Goal: Communication & Community: Answer question/provide support

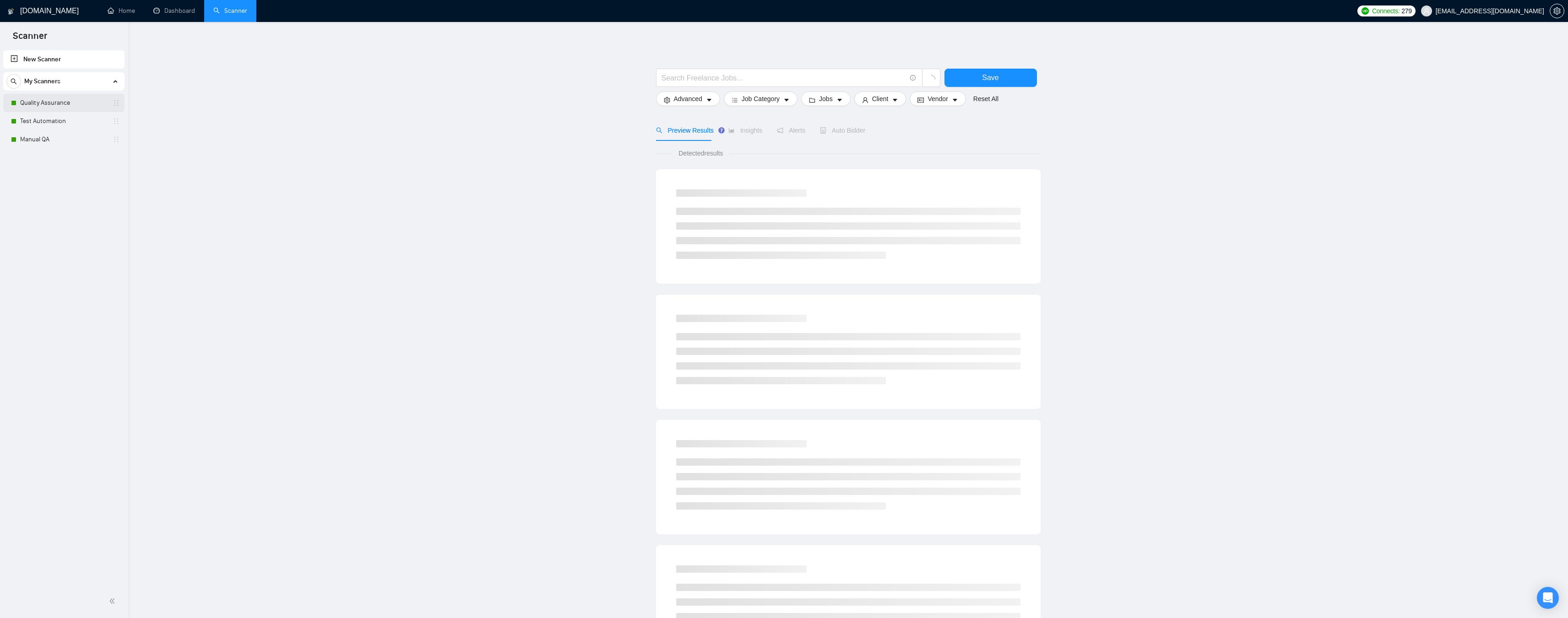
click at [55, 102] on link "Quality Assurance" at bounding box center [63, 103] width 87 height 18
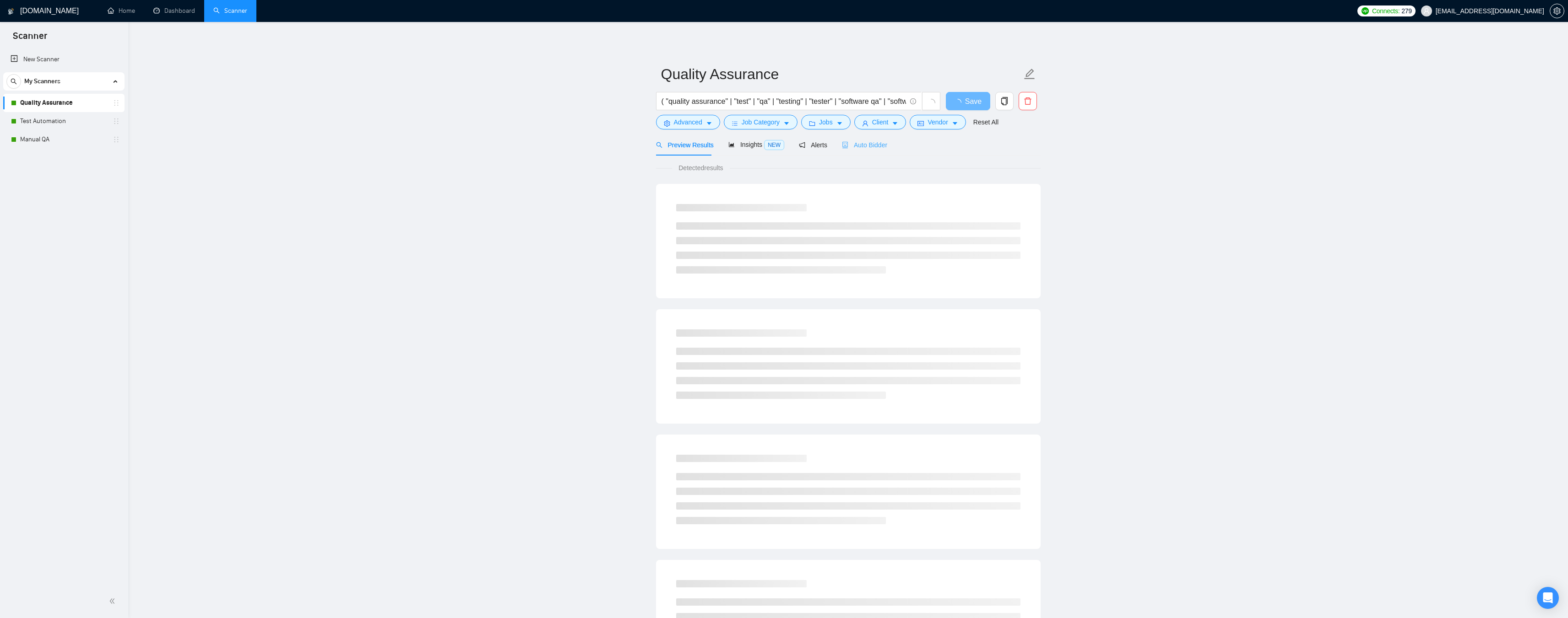
click at [854, 138] on div "Auto Bidder" at bounding box center [864, 144] width 45 height 21
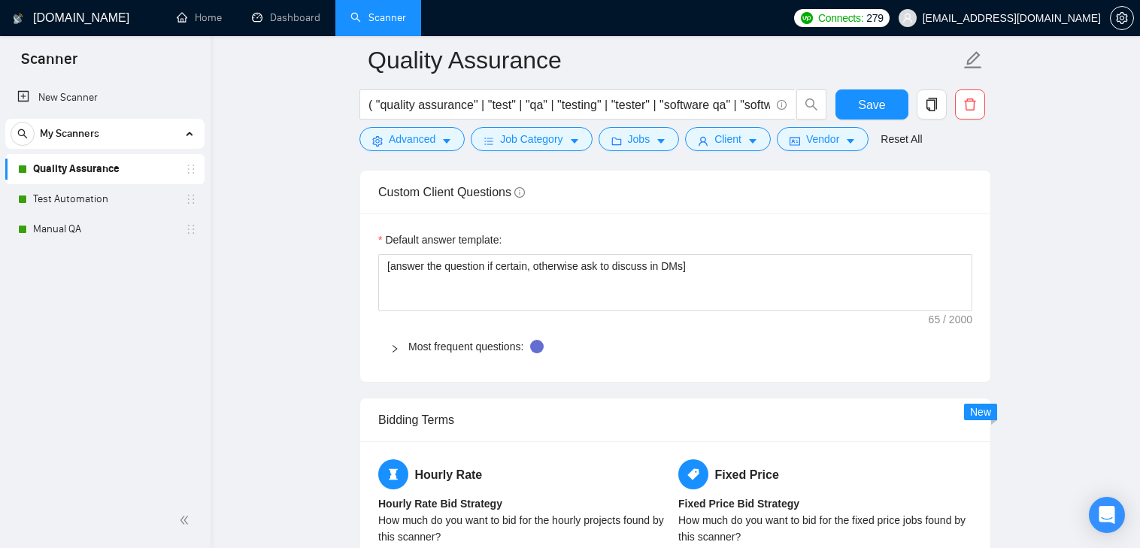
scroll to position [2181, 0]
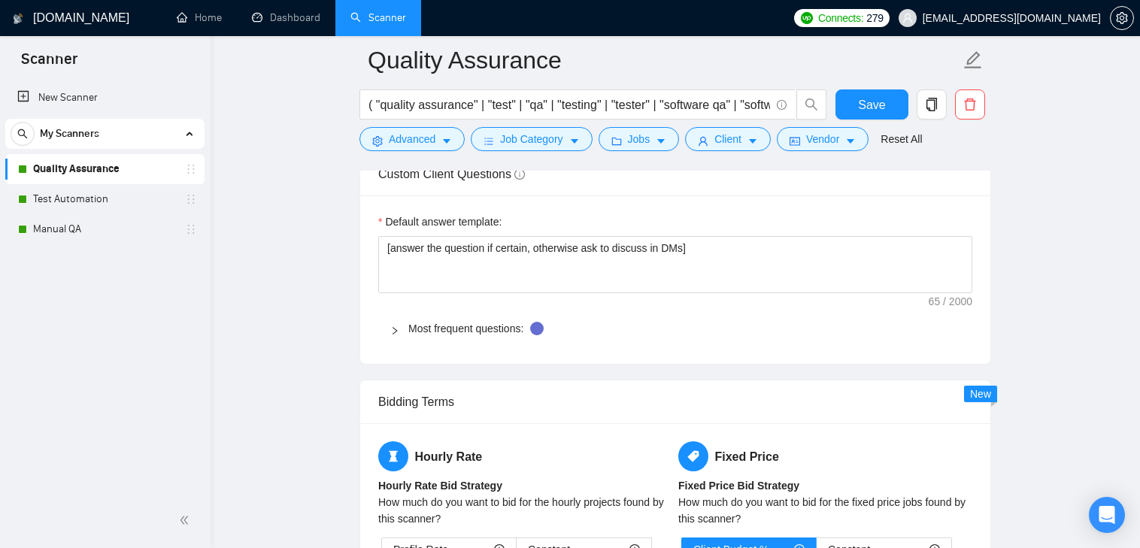
click at [393, 329] on icon "right" at bounding box center [394, 330] width 9 height 9
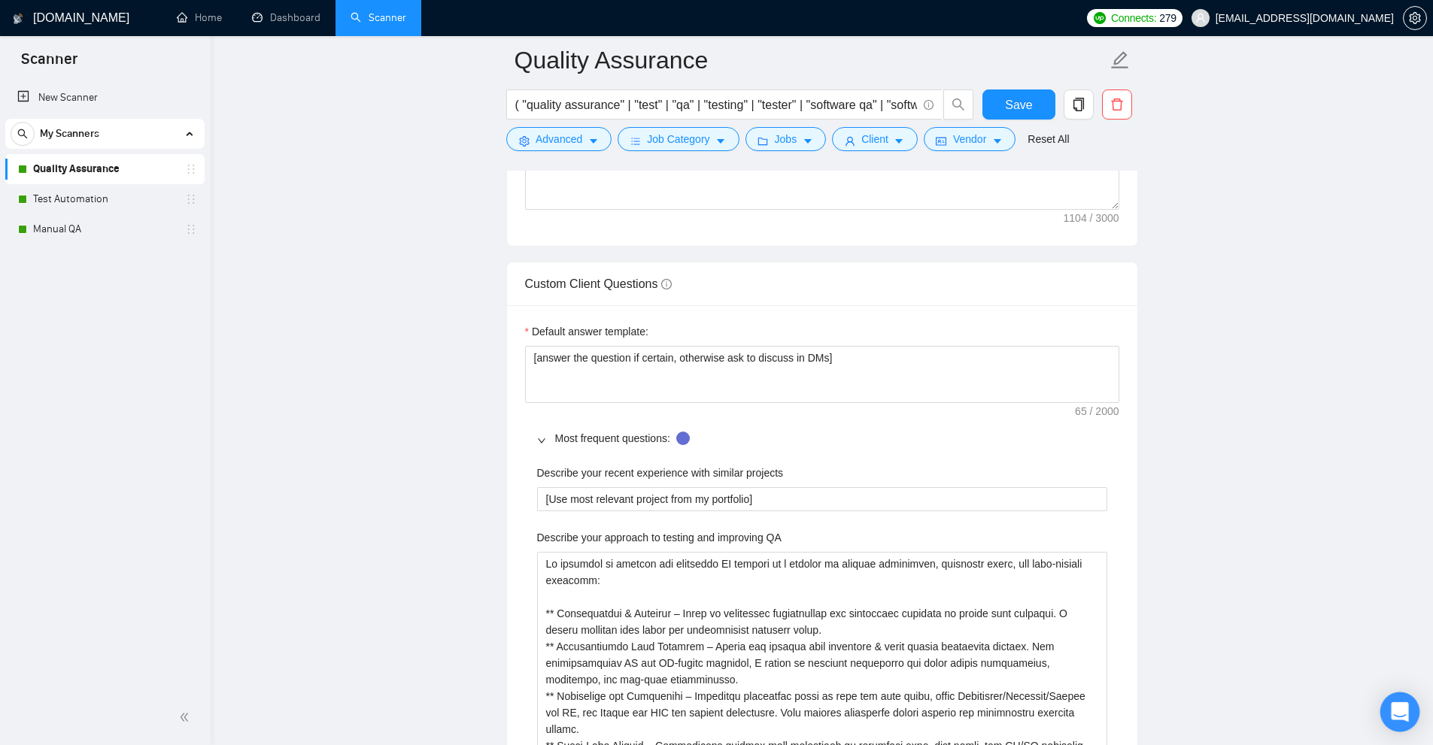
scroll to position [2031, 0]
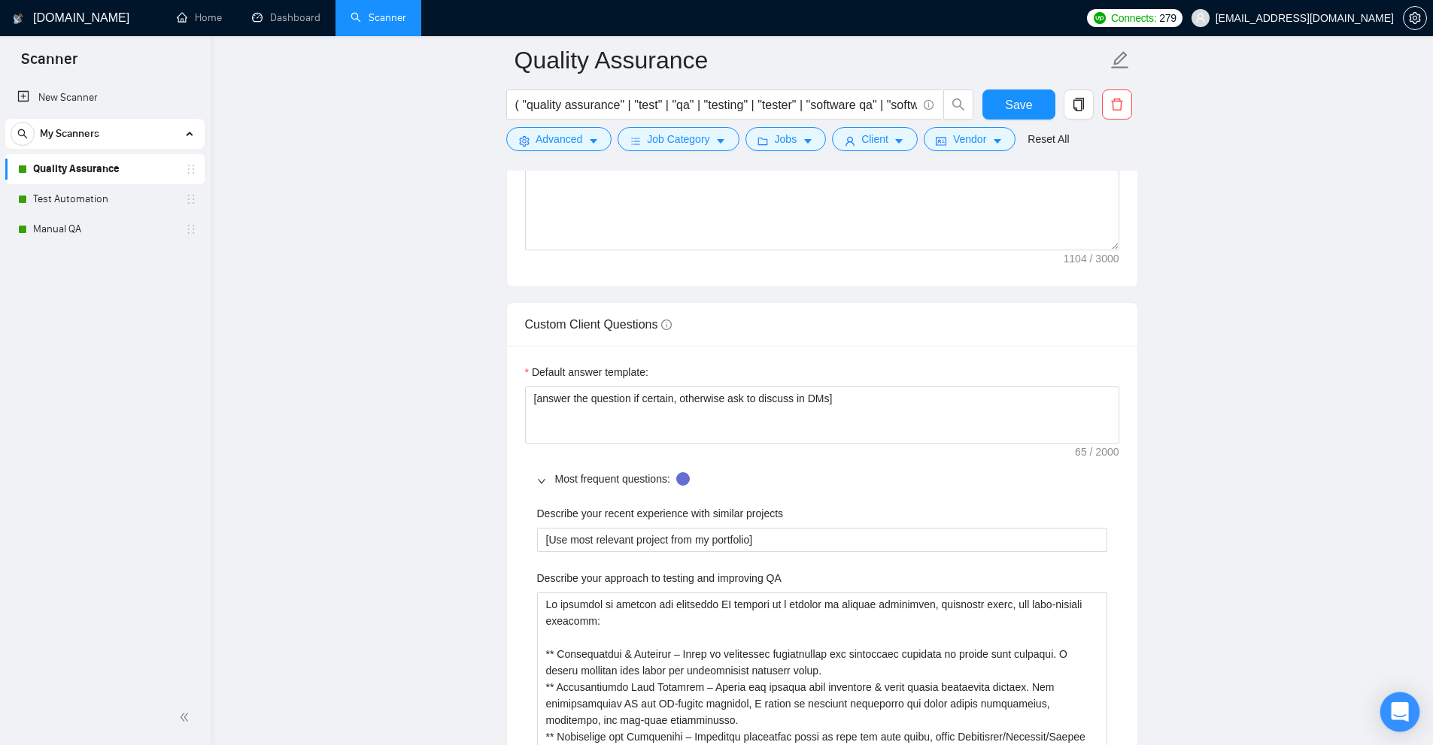
click at [1392, 713] on icon "Open Intercom Messenger" at bounding box center [1400, 712] width 20 height 20
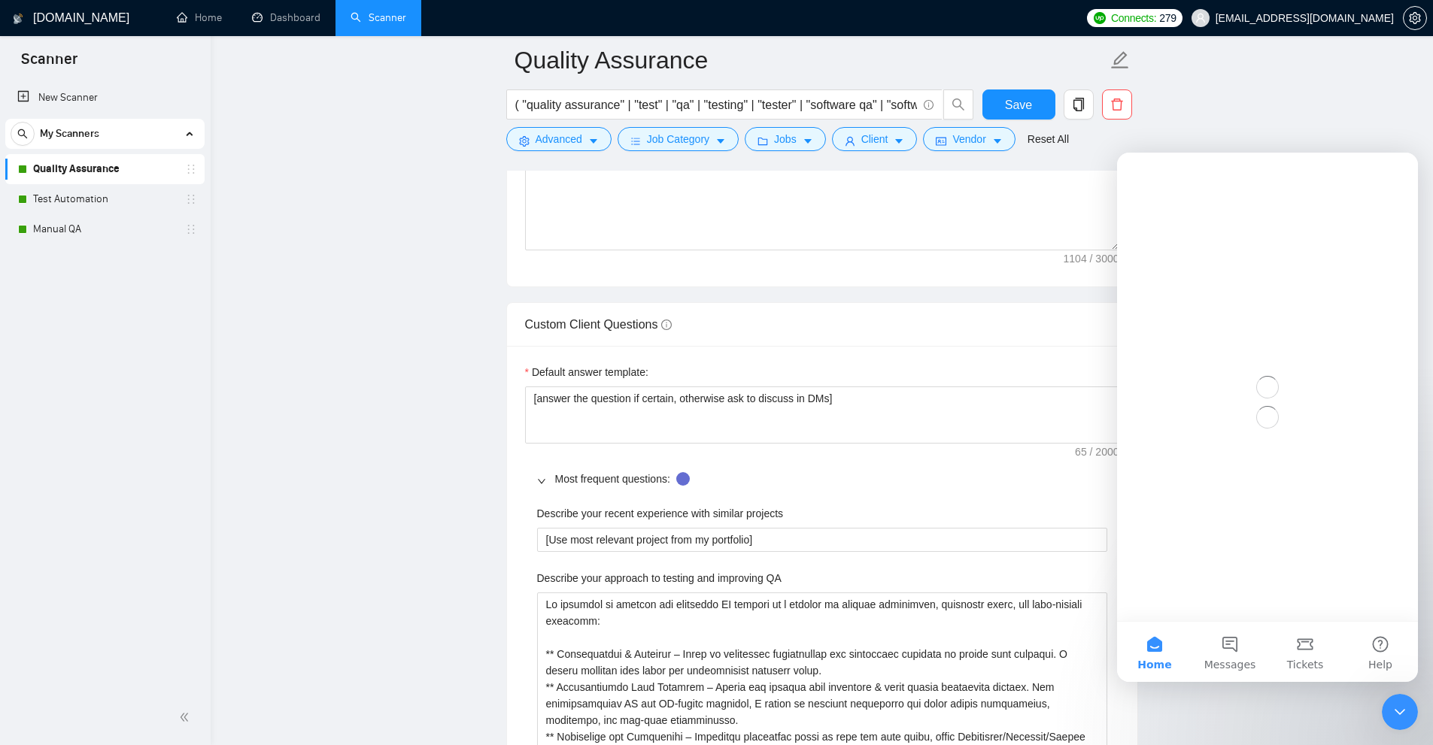
scroll to position [0, 0]
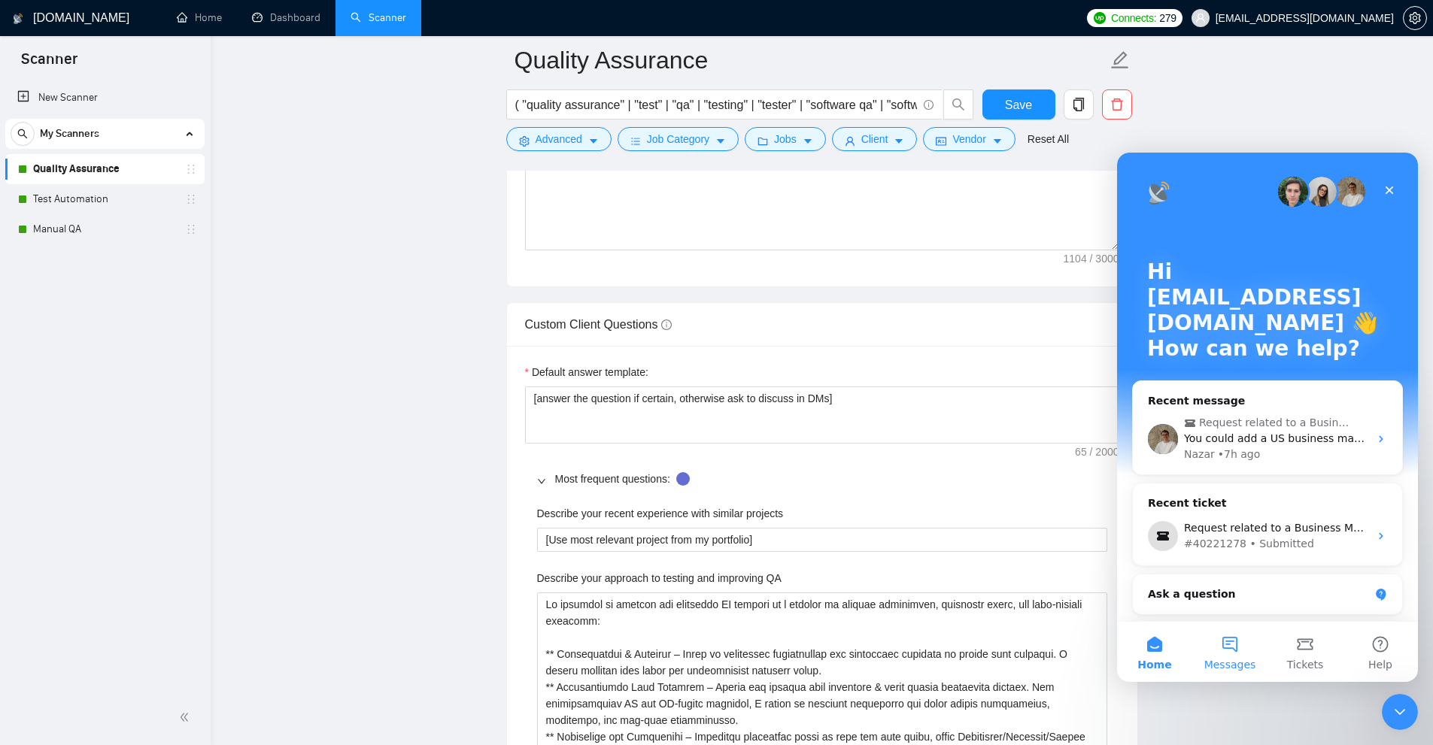
click at [1218, 660] on span "Messages" at bounding box center [1230, 665] width 52 height 11
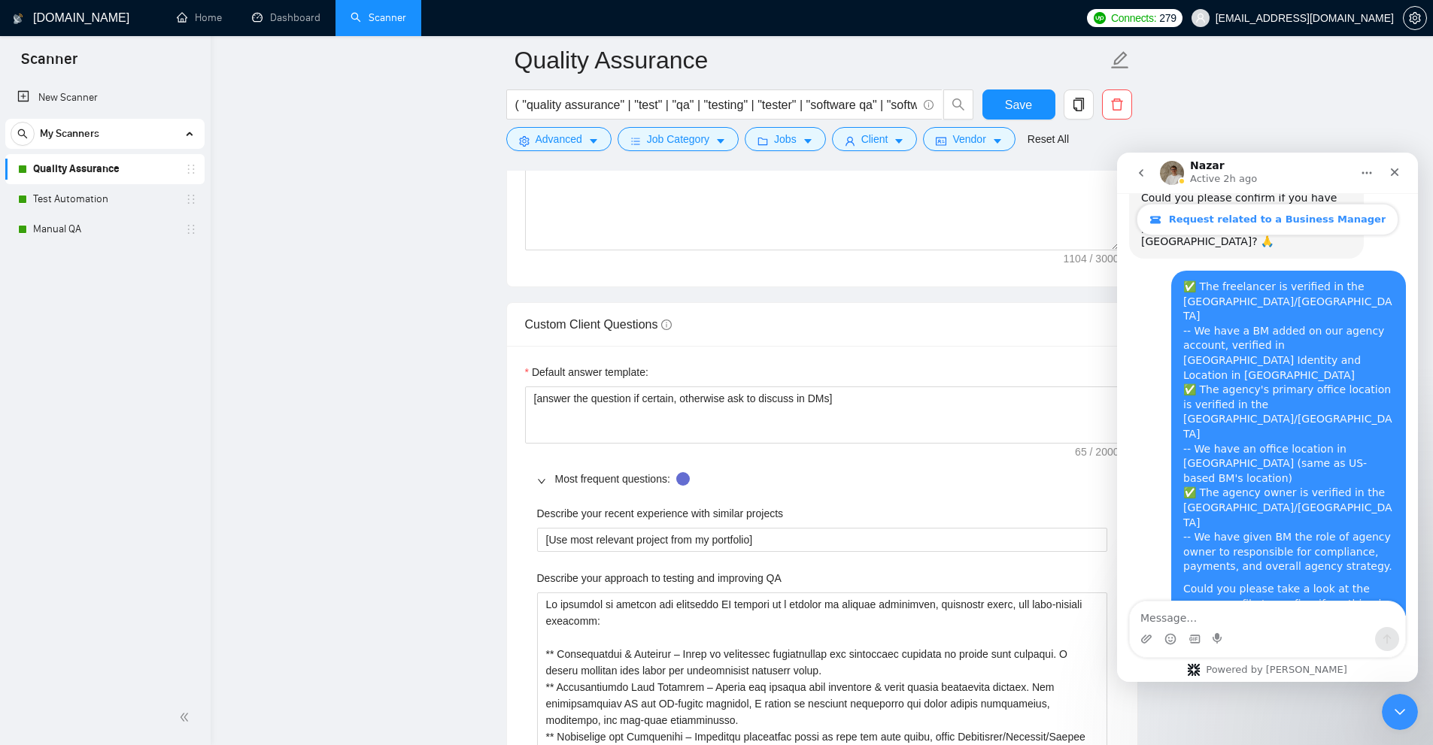
scroll to position [1191, 0]
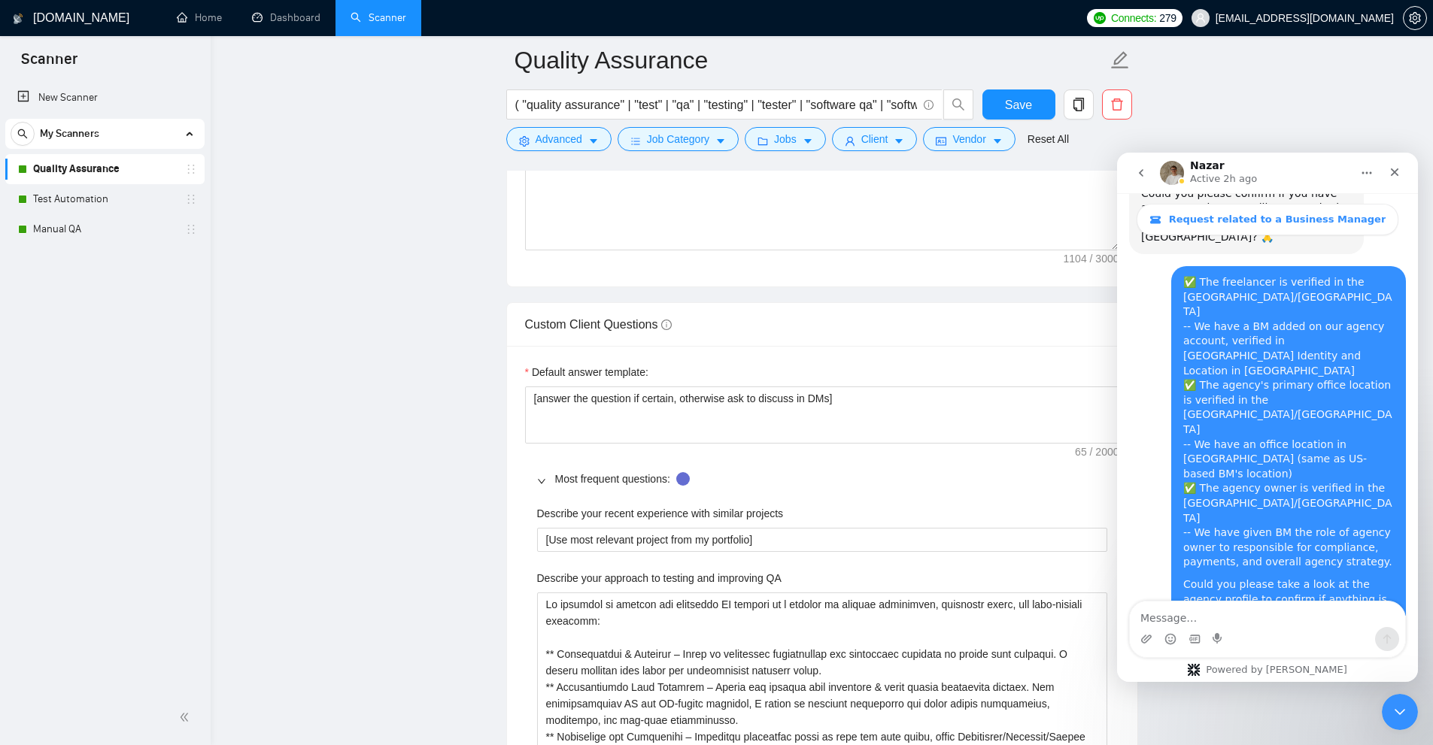
drag, startPoint x: 1175, startPoint y: 425, endPoint x: 1312, endPoint y: 423, distance: 137.6
click at [1312, 724] on div "You could add a US business manager to your agency using email: [EMAIL_ADDRESS]…" at bounding box center [1246, 746] width 211 height 44
drag, startPoint x: 1153, startPoint y: 439, endPoint x: 1207, endPoint y: 438, distance: 54.2
click at [1206, 724] on div "You could add a US business manager to your agency using email: [EMAIL_ADDRESS]…" at bounding box center [1246, 746] width 211 height 44
click at [1231, 724] on div "You could add a US business manager to your agency using email: [EMAIL_ADDRESS]…" at bounding box center [1246, 746] width 211 height 44
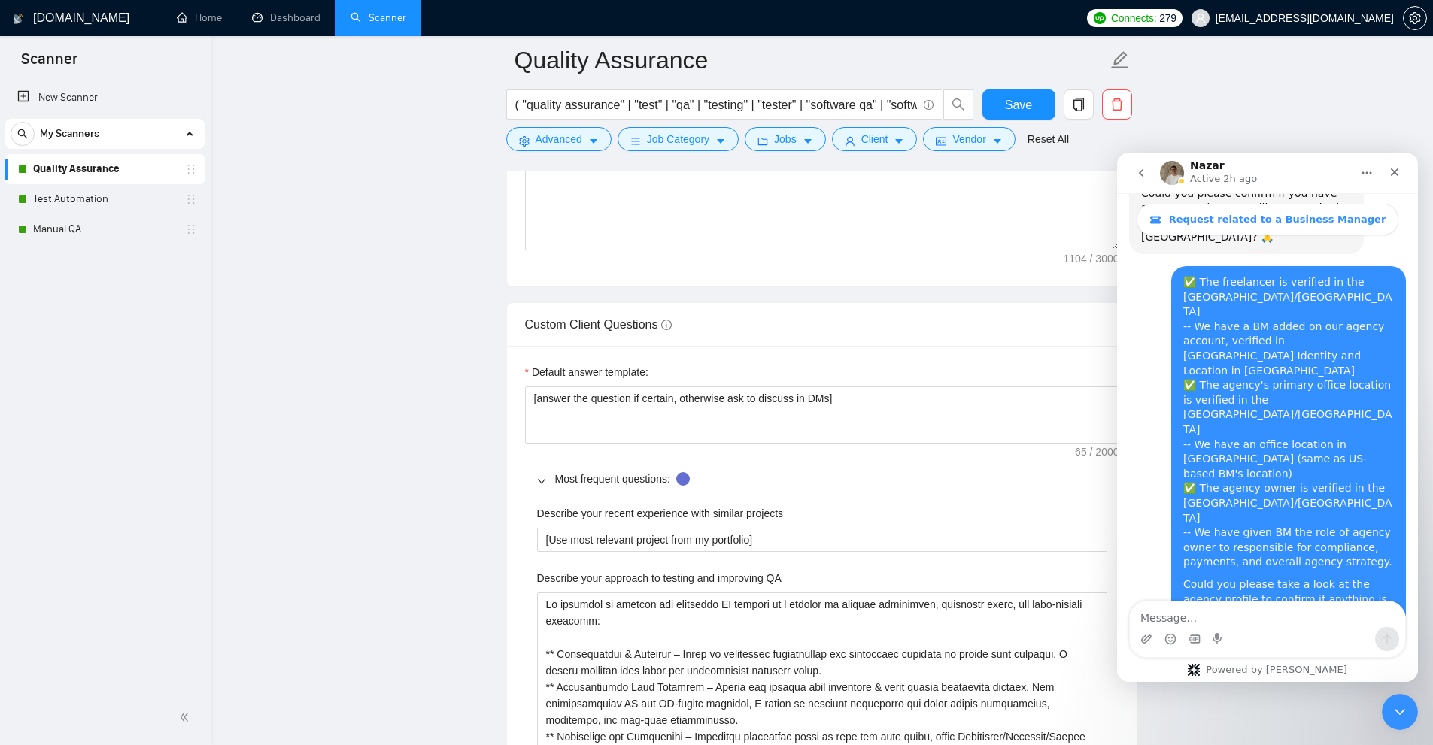
click at [211, 11] on link "Home" at bounding box center [199, 17] width 45 height 13
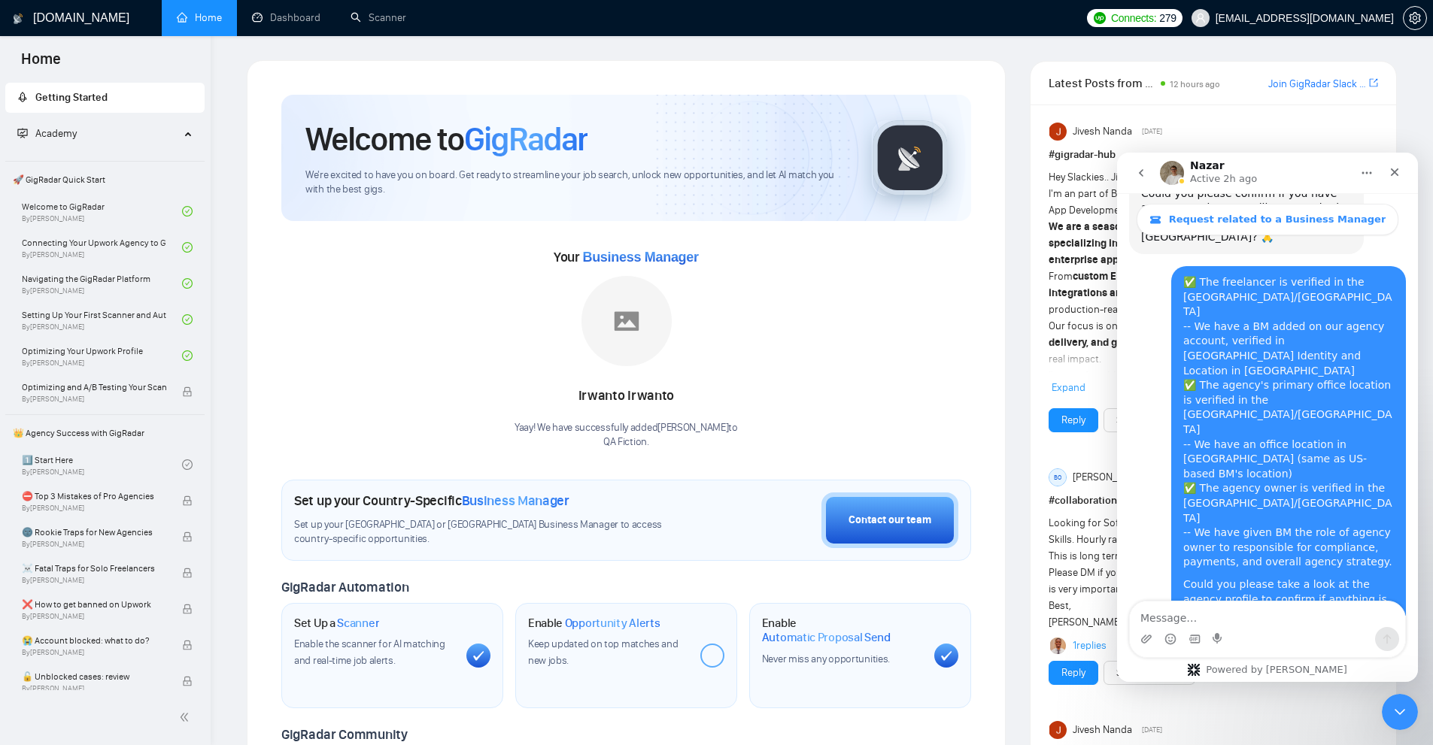
drag, startPoint x: 1167, startPoint y: 538, endPoint x: 1324, endPoint y: 536, distance: 156.5
drag, startPoint x: 1165, startPoint y: 555, endPoint x: 1268, endPoint y: 552, distance: 103.1
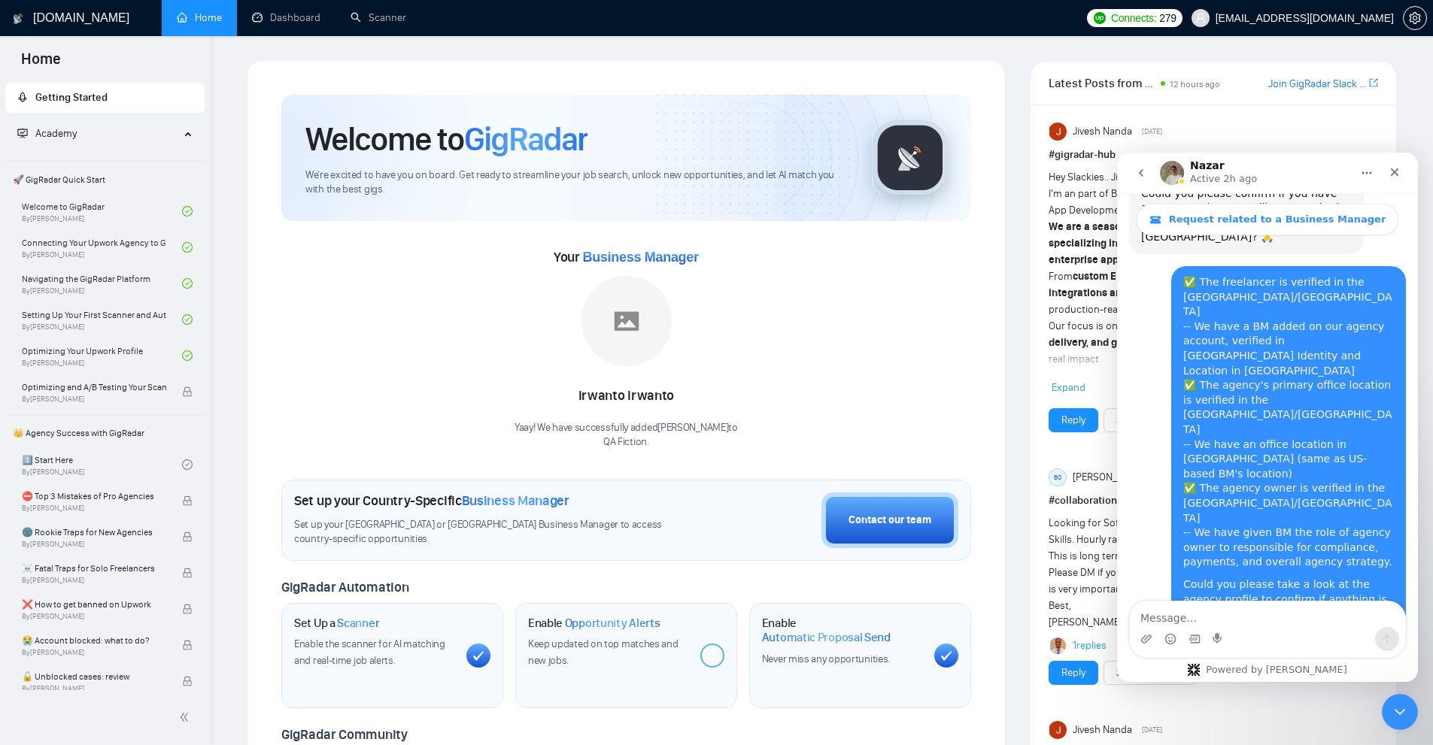
drag, startPoint x: 1249, startPoint y: 448, endPoint x: 1141, endPoint y: 451, distance: 107.6
click at [1141, 724] on div "You could add a US business manager to your agency using email: [EMAIL_ADDRESS]…" at bounding box center [1246, 746] width 211 height 44
copy link "[EMAIL_ADDRESS][DOMAIN_NAME]"
click at [1246, 724] on div "You could add a US business manager to your agency using email: [EMAIL_ADDRESS]…" at bounding box center [1246, 746] width 211 height 44
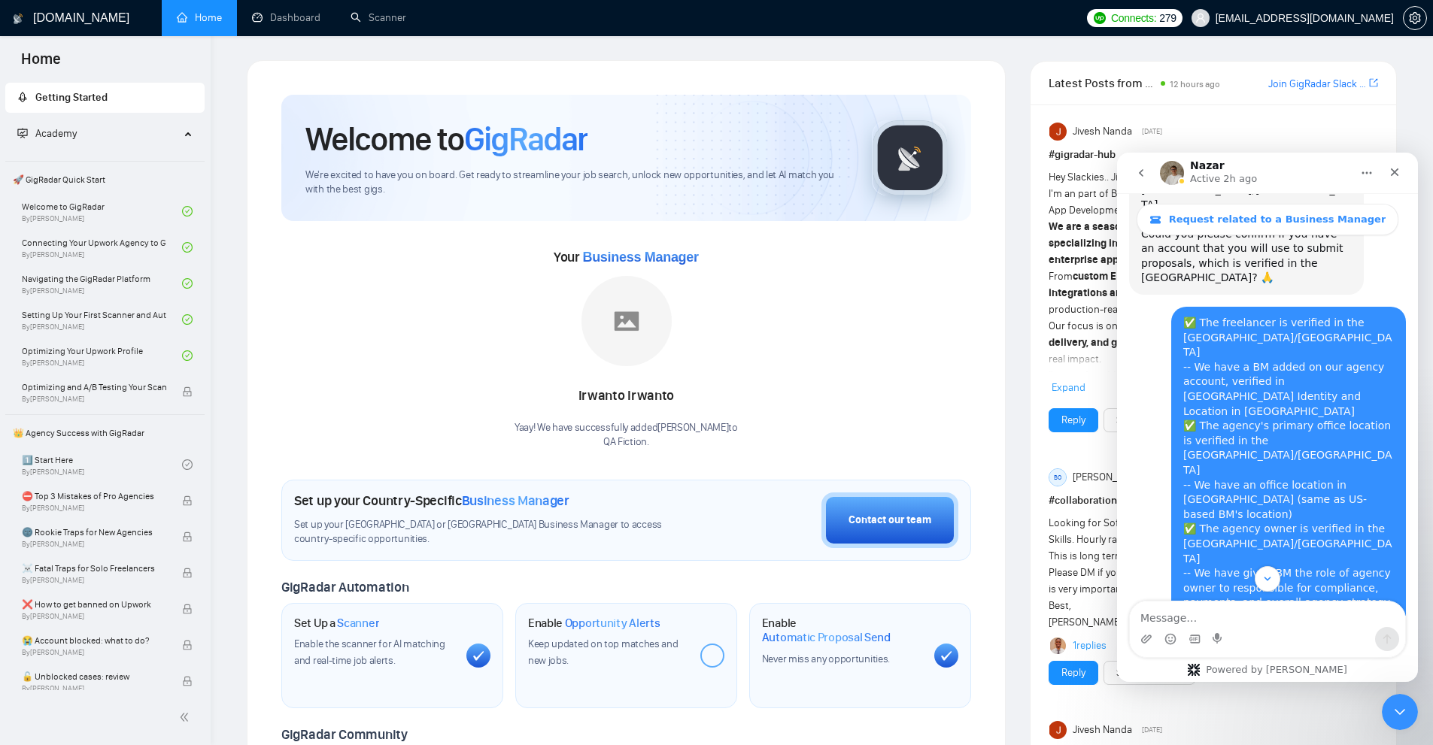
scroll to position [1191, 0]
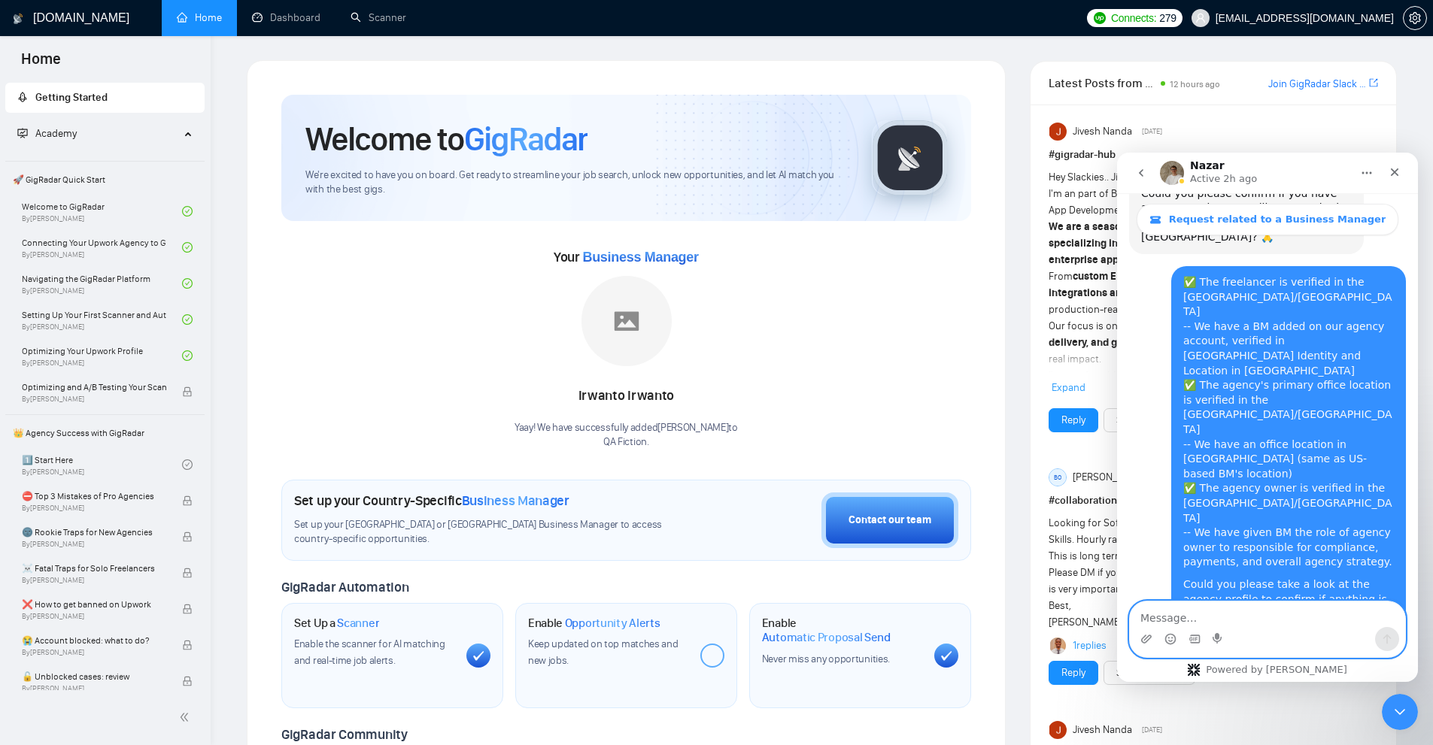
click at [1197, 616] on textarea "Message…" at bounding box center [1267, 615] width 275 height 26
type textarea "Invite sent, thanks."
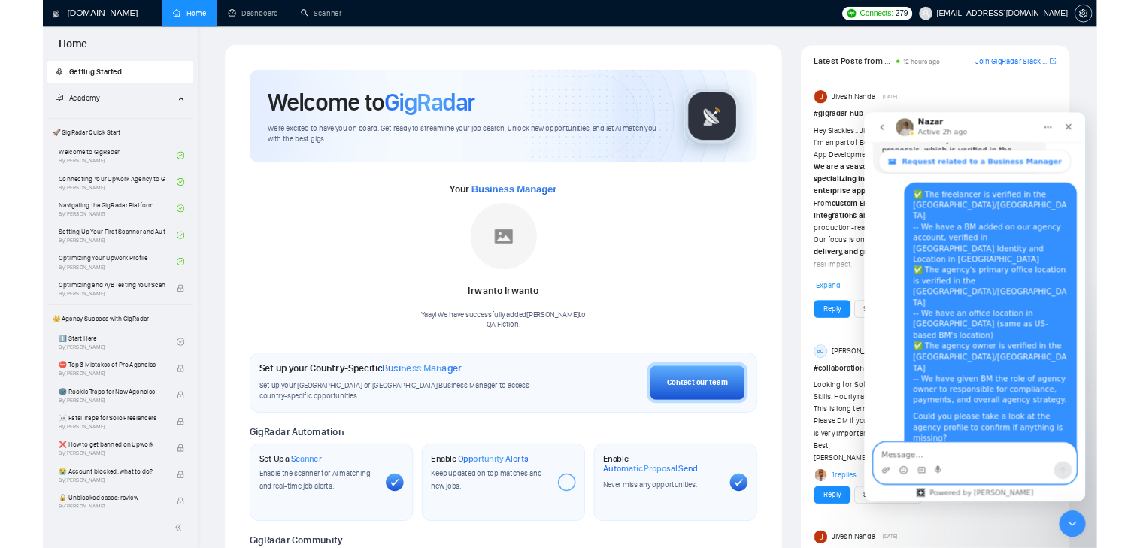
scroll to position [1236, 0]
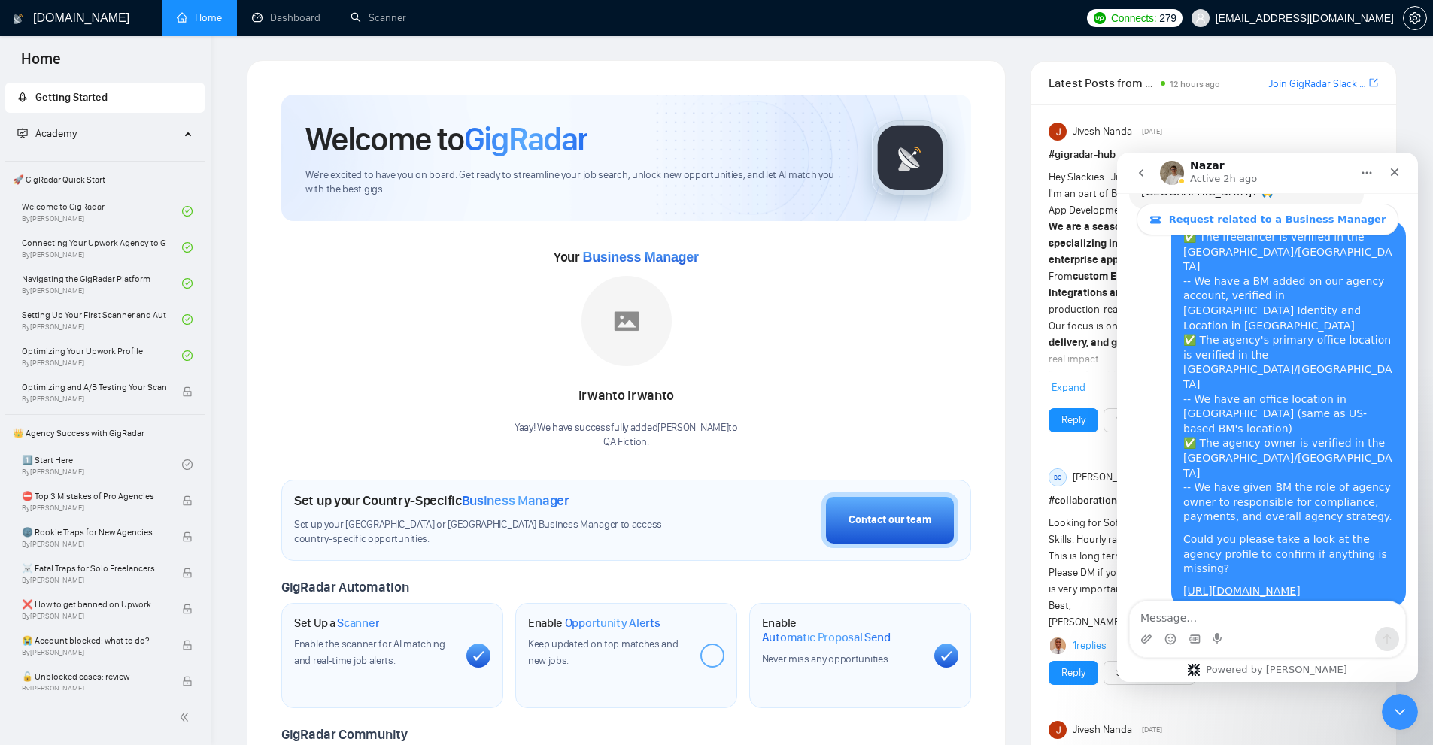
drag, startPoint x: 1179, startPoint y: 378, endPoint x: 1311, endPoint y: 379, distance: 131.6
click at [1311, 678] on div "You could add a US business manager to your agency using email: [EMAIL_ADDRESS]…" at bounding box center [1246, 700] width 211 height 44
drag, startPoint x: 1151, startPoint y: 393, endPoint x: 1211, endPoint y: 391, distance: 59.5
click at [1211, 678] on div "You could add a US business manager to your agency using email: [EMAIL_ADDRESS]…" at bounding box center [1246, 700] width 211 height 44
click at [1233, 678] on div "You could add a US business manager to your agency using email: [EMAIL_ADDRESS]…" at bounding box center [1246, 700] width 211 height 44
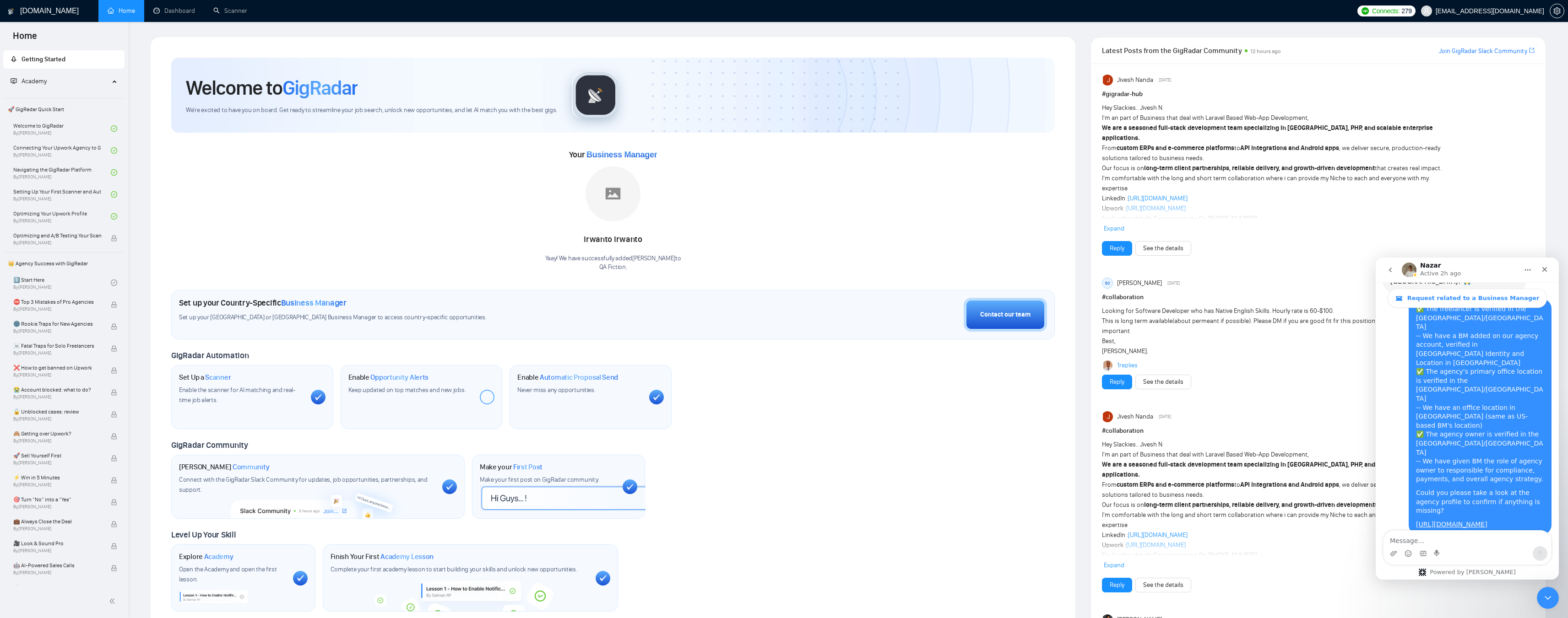
click at [485, 395] on div at bounding box center [487, 397] width 15 height 15
click at [355, 400] on div "Enable Opportunity Alerts Keep updated on top matches and new jobs." at bounding box center [422, 397] width 162 height 64
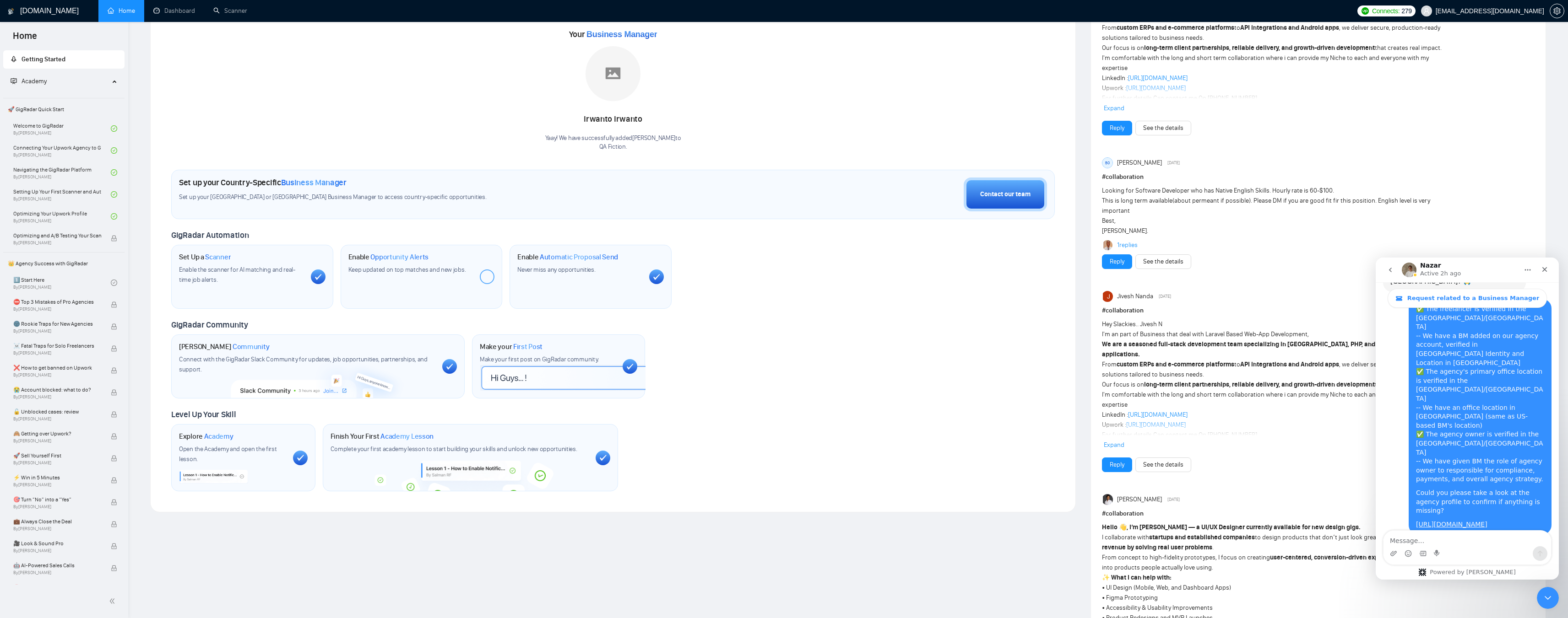
scroll to position [0, 0]
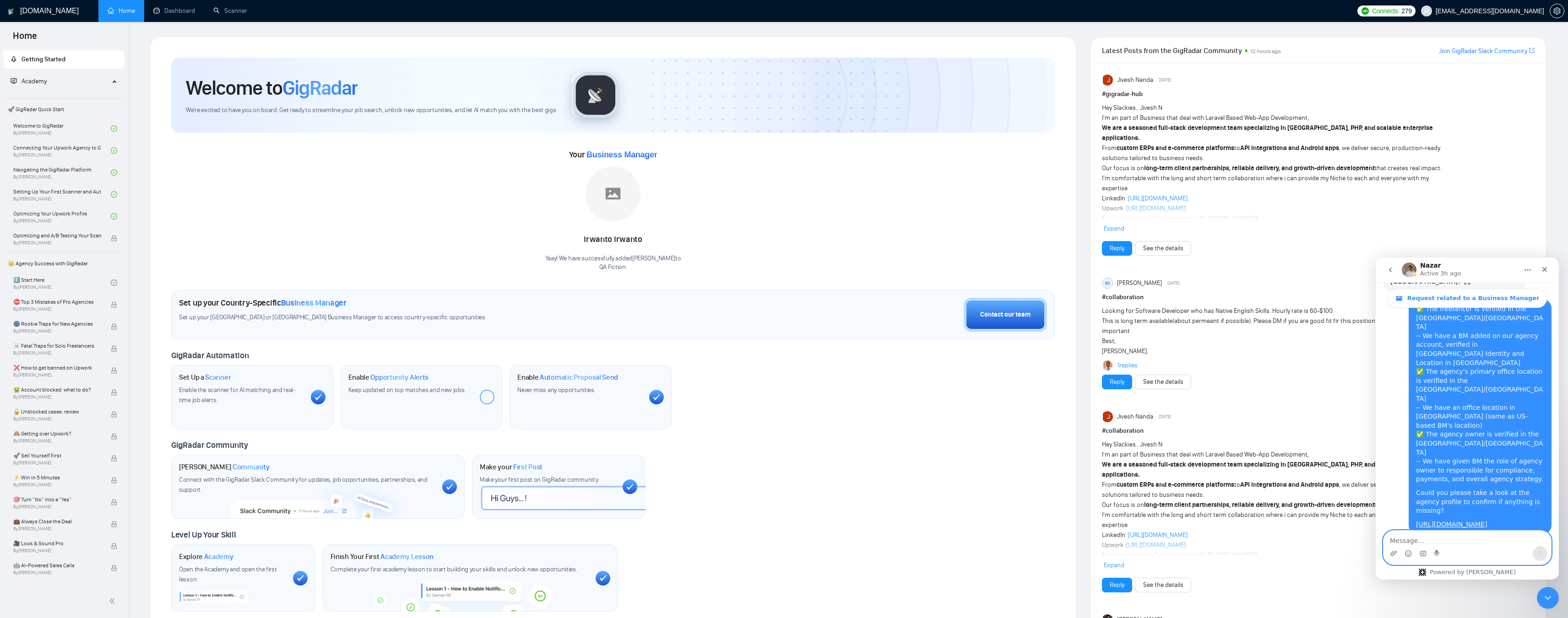
click at [1449, 538] on textarea "Message…" at bounding box center [1467, 538] width 167 height 16
type textarea "H"
click at [1388, 539] on textarea "just accepted the invitation and joined the agency." at bounding box center [1467, 533] width 167 height 25
type textarea "[PERSON_NAME] just accepted the invitation and joined the agency."
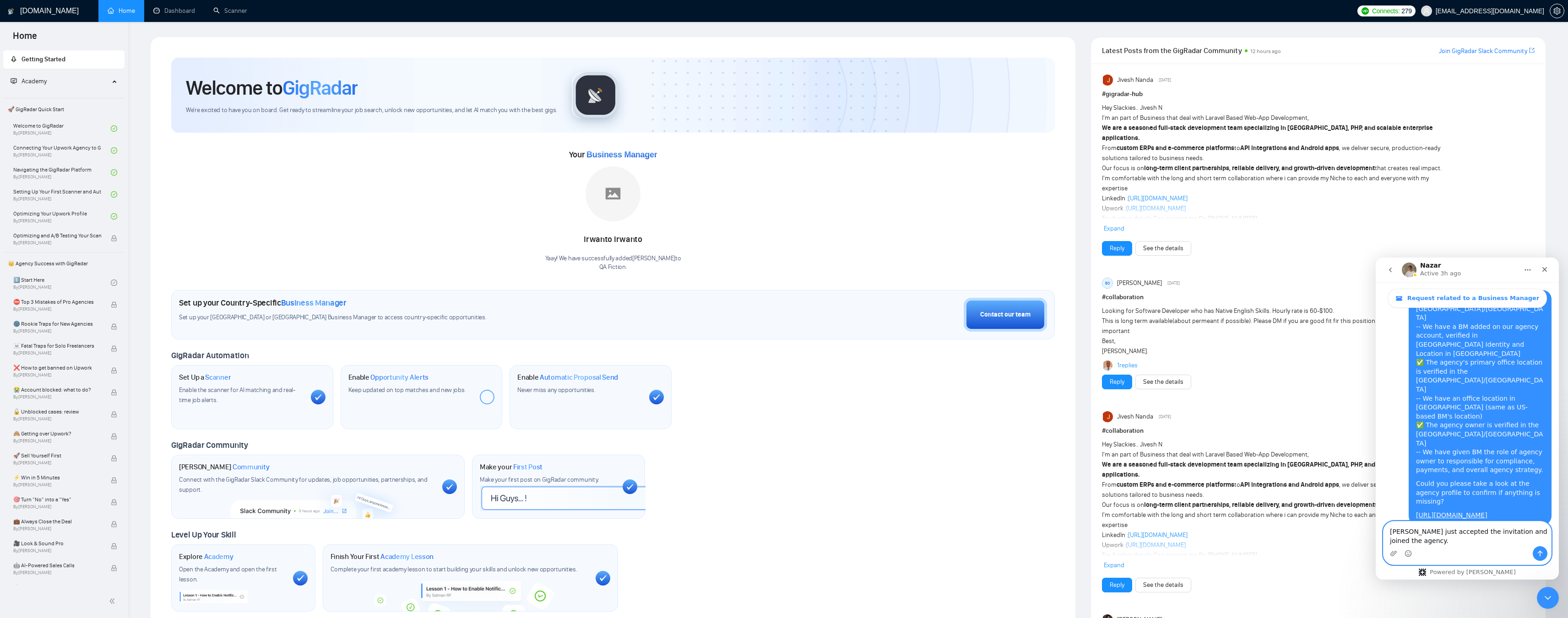
click at [1421, 540] on textarea "[PERSON_NAME] just accepted the invitation and joined the agency." at bounding box center [1467, 533] width 167 height 25
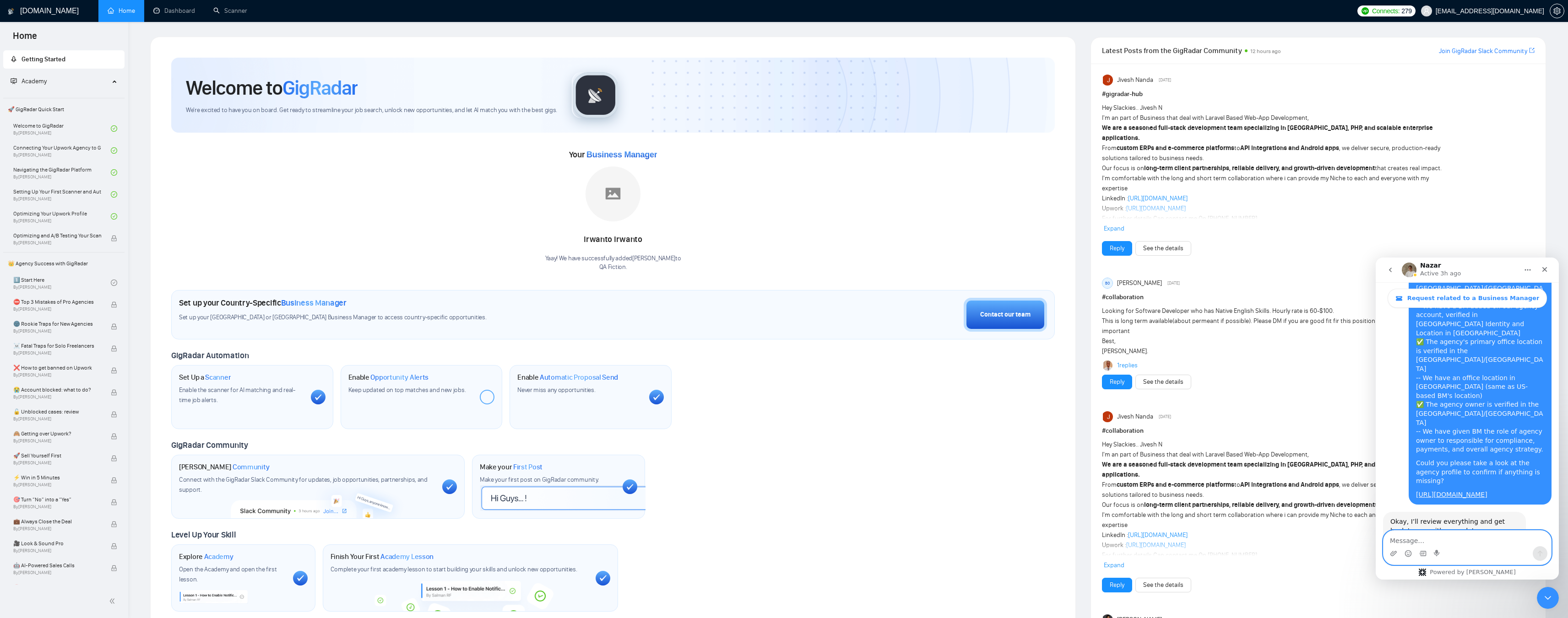
paste textarea "We currently have four Business Managers assigned to our agency account: [PERSO…"
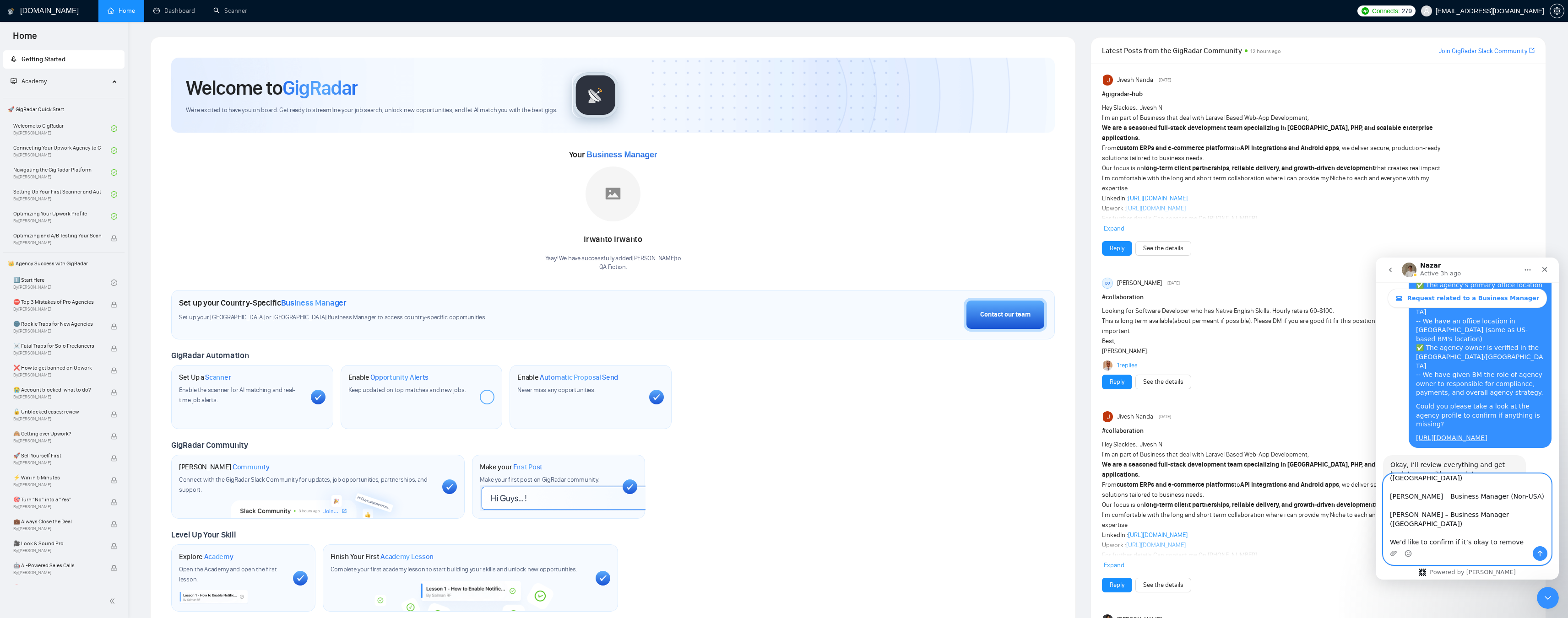
scroll to position [0, 0]
click at [1419, 527] on textarea "We currently have four Business Managers assigned to our agency account: [PERSO…" at bounding box center [1467, 510] width 167 height 72
click at [1418, 491] on textarea "We currently have four Business Managers assigned to our agency account: [PERSO…" at bounding box center [1467, 510] width 167 height 72
click at [1413, 504] on textarea "We currently have four Business Managers assigned to our agency account: [PERSO…" at bounding box center [1467, 510] width 167 height 72
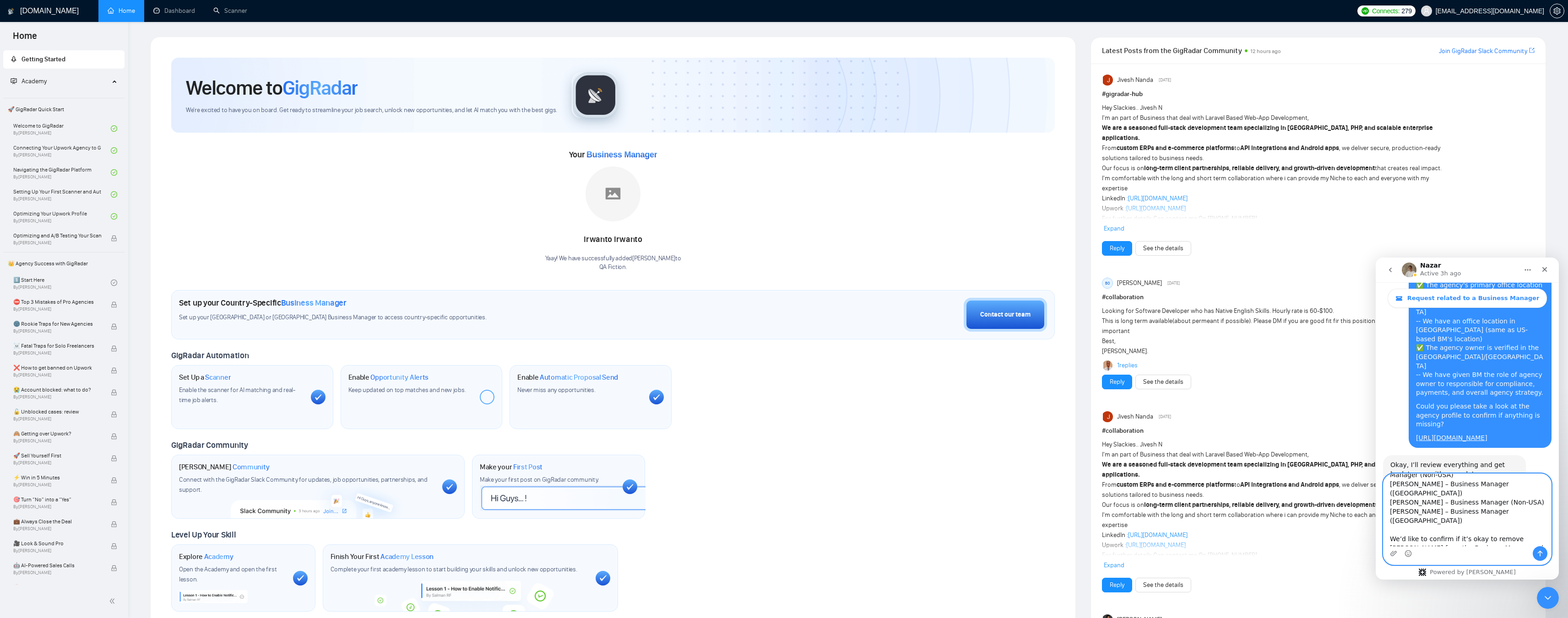
scroll to position [0, 0]
click at [1391, 514] on textarea "We currently have four Business Managers assigned to our agency account: [PERSO…" at bounding box center [1467, 510] width 167 height 72
click at [1438, 484] on textarea "We currently have four Business Managers assigned to our agency account: 1. [PE…" at bounding box center [1467, 510] width 167 height 72
click at [1471, 484] on textarea "We currently have four Business Managers assigned to our agency account: 1. [PE…" at bounding box center [1467, 510] width 167 height 72
click at [1514, 485] on textarea "We currently have four Business Managers assigned to our agency account: 1. [PE…" at bounding box center [1467, 510] width 167 height 72
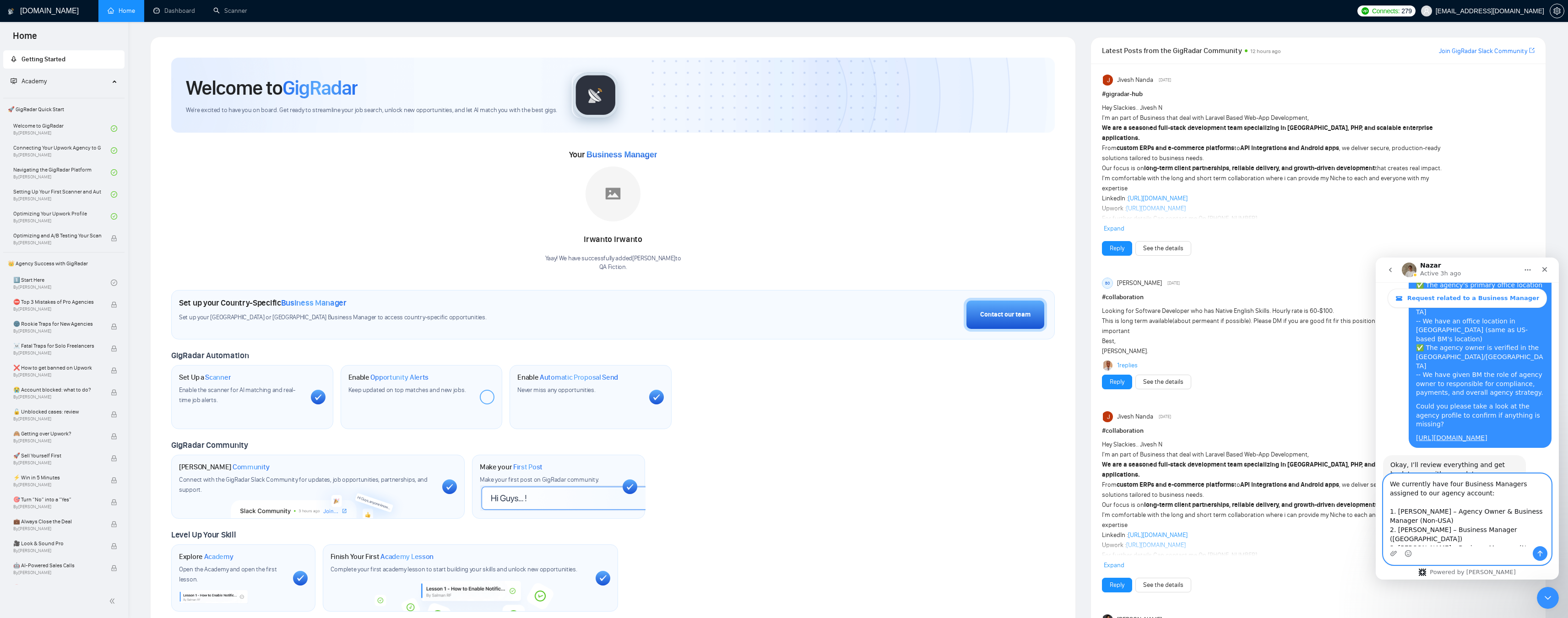
click at [1458, 512] on textarea "We currently have four Business Managers assigned to our agency account: 1. [PE…" at bounding box center [1467, 510] width 167 height 72
click at [1429, 527] on textarea "We currently have four Business Managers assigned to our agency account: 1. [PE…" at bounding box center [1467, 510] width 167 height 72
click at [1424, 500] on textarea "We currently have four Business Managers assigned to our agency account: 1. [PE…" at bounding box center [1467, 510] width 167 height 72
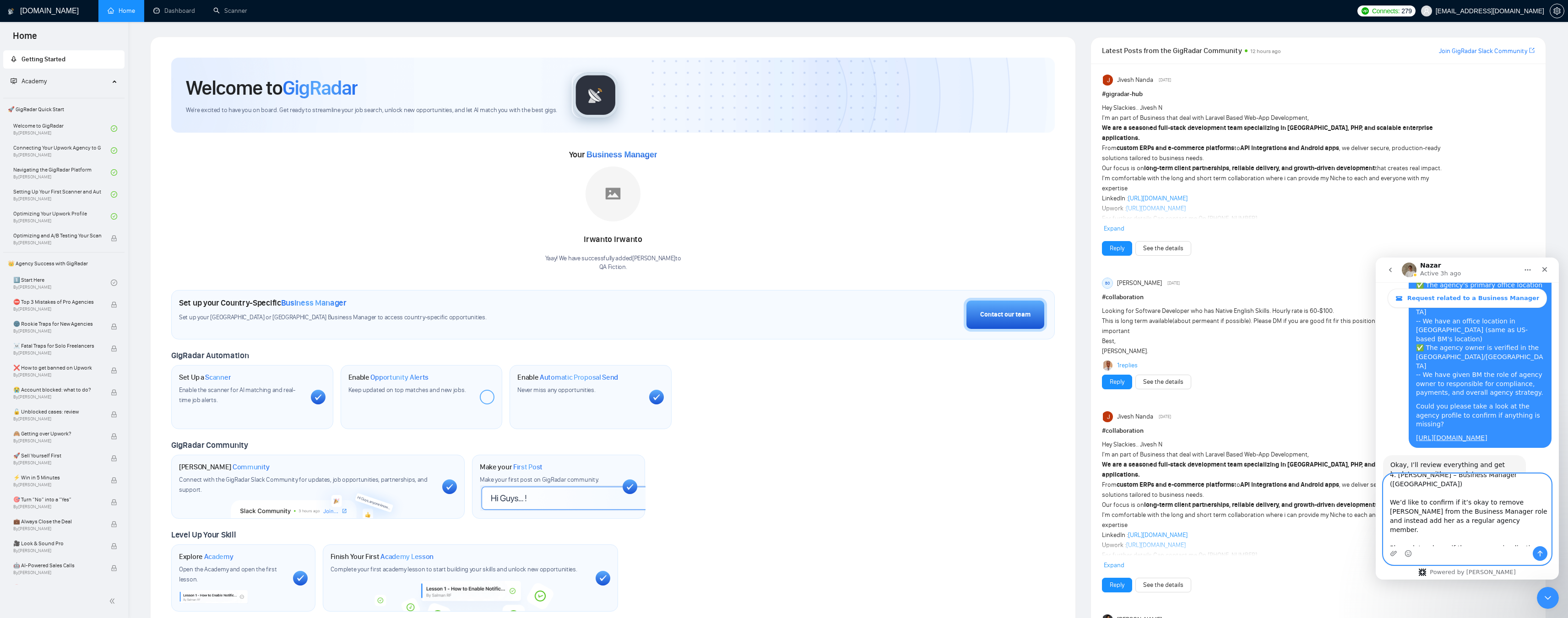
click at [1469, 495] on textarea "We currently have four Business Managers assigned to our agency account: 1. [PE…" at bounding box center [1467, 510] width 167 height 72
click at [1429, 512] on textarea "We currently have four Business Managers assigned to our agency account: 1. [PE…" at bounding box center [1467, 510] width 167 height 72
click at [1483, 509] on textarea "We currently have four Business Managers assigned to our agency account: 1. [PE…" at bounding box center [1467, 510] width 167 height 72
click at [1457, 541] on textarea "We currently have four Business Managers assigned to our agency account: 1. [PE…" at bounding box center [1467, 510] width 167 height 72
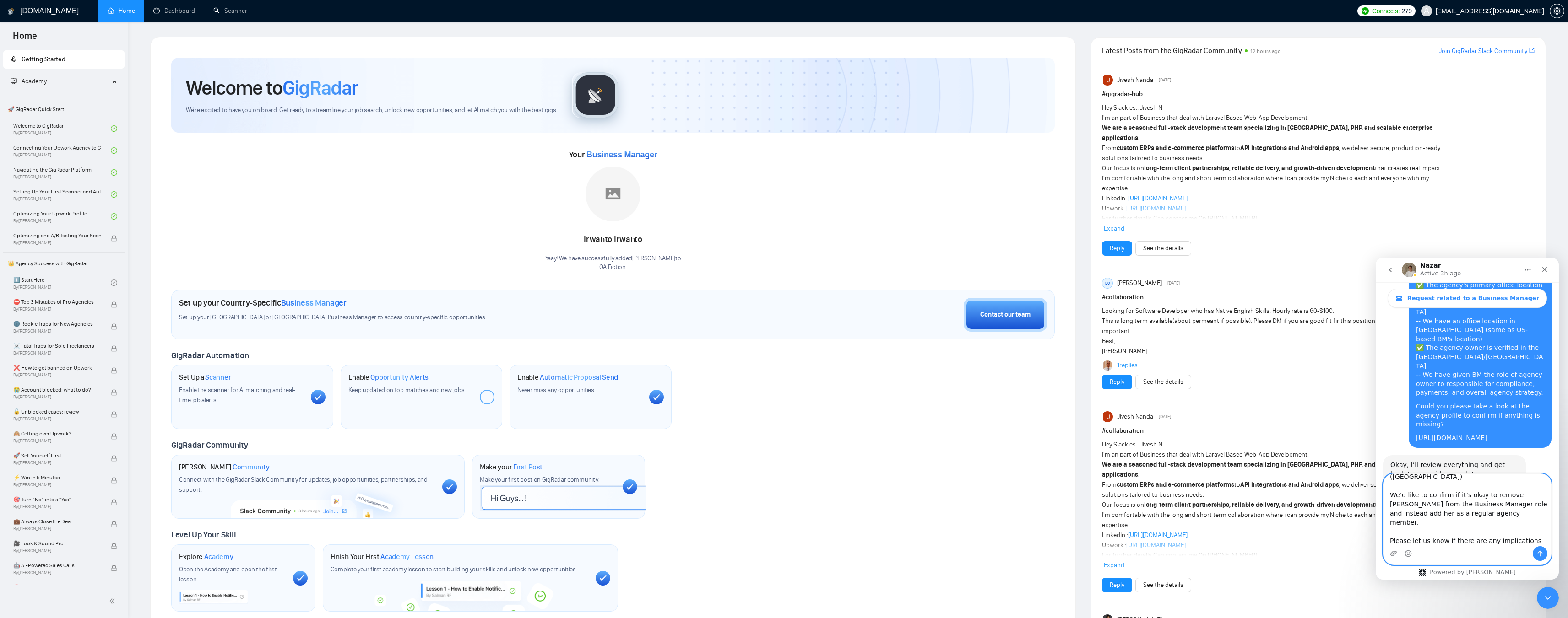
type textarea "We currently have four Business Managers assigned to our agency account: 1. [PE…"
click at [1539, 551] on icon "Send a message…" at bounding box center [1540, 554] width 5 height 6
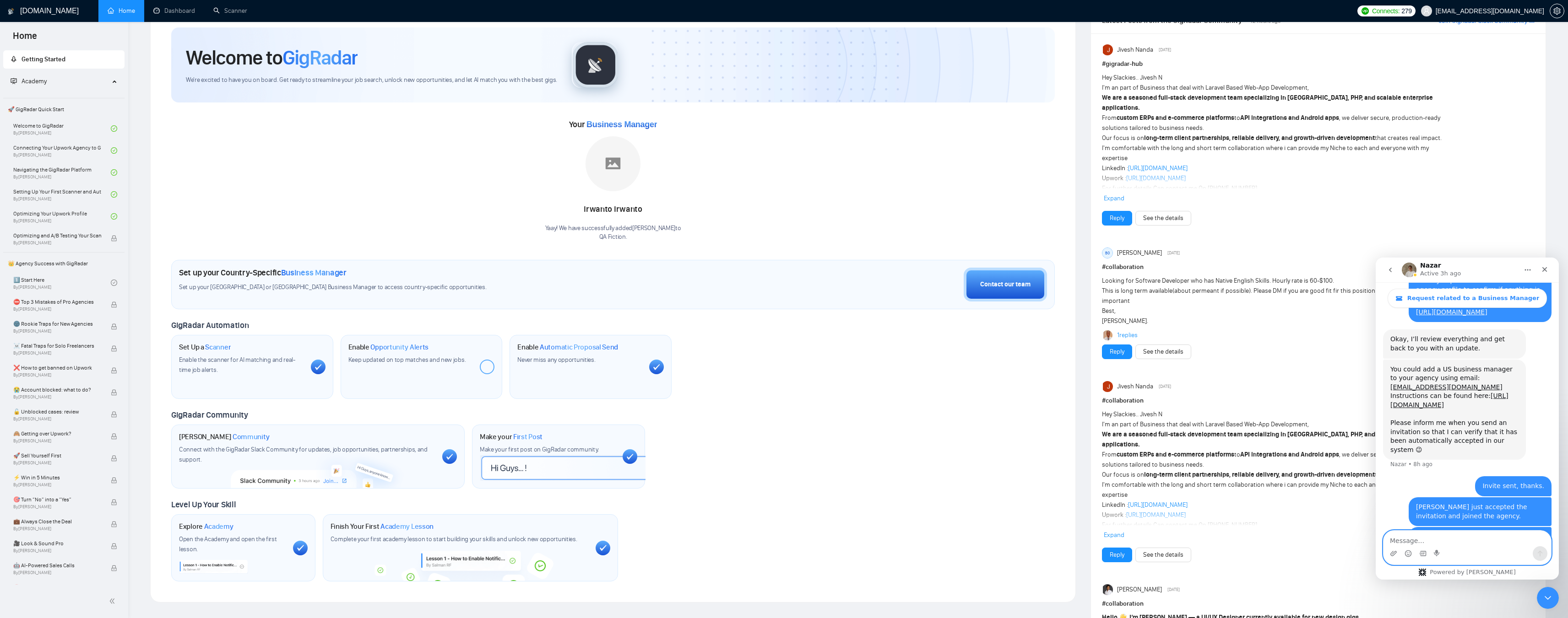
scroll to position [0, 0]
